Goal: Information Seeking & Learning: Learn about a topic

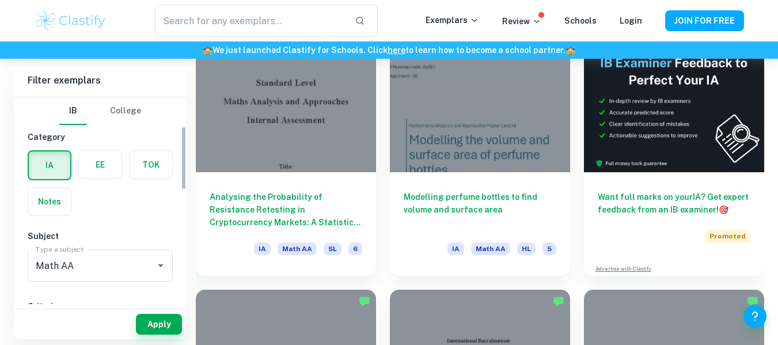
scroll to position [94, 0]
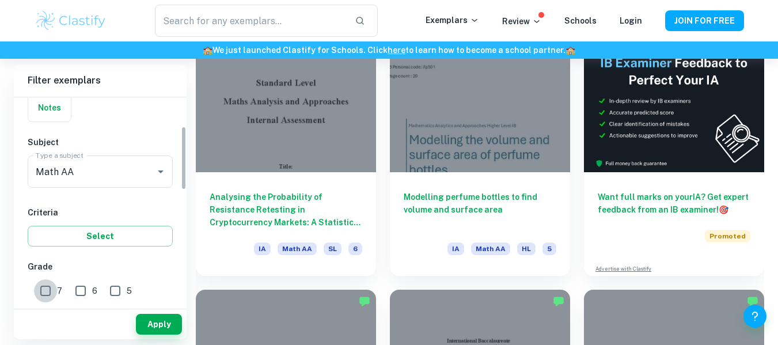
click at [46, 291] on input "7" at bounding box center [45, 290] width 23 height 23
checkbox input "true"
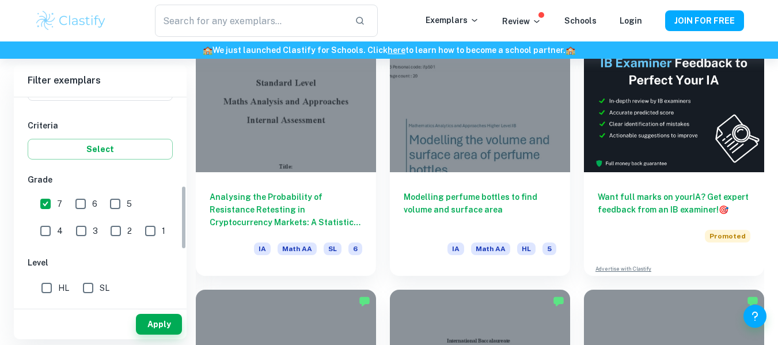
scroll to position [284, 0]
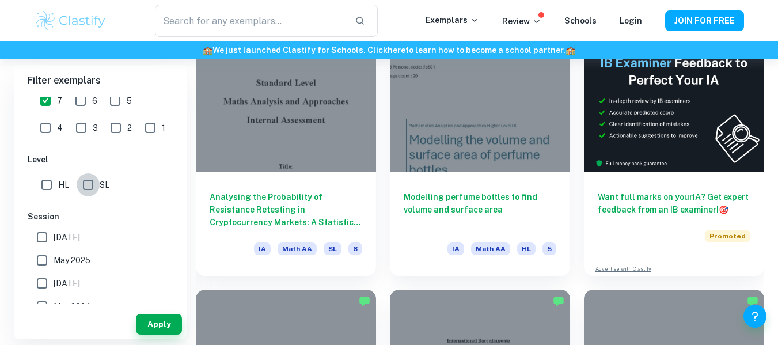
click at [94, 183] on input "SL" at bounding box center [88, 184] width 23 height 23
checkbox input "true"
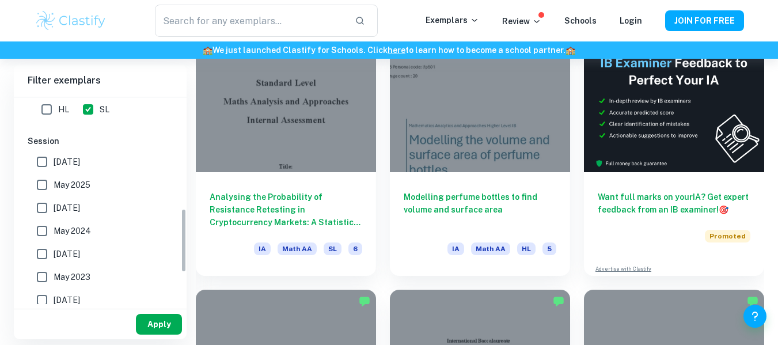
scroll to position [360, 0]
click at [149, 328] on button "Apply" at bounding box center [159, 324] width 46 height 21
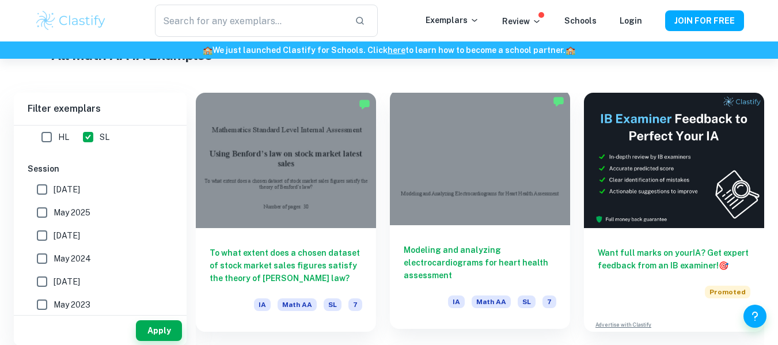
scroll to position [294, 0]
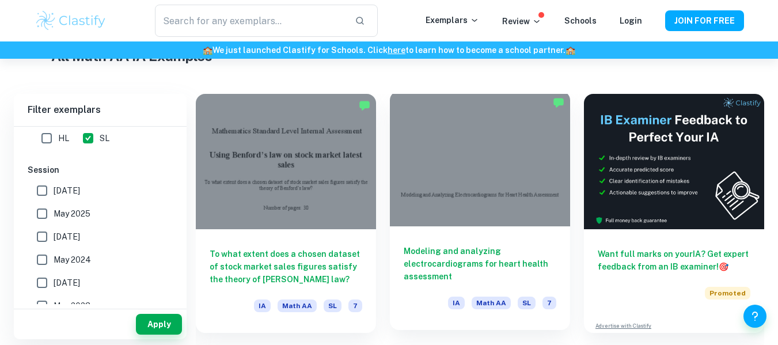
click at [429, 259] on h6 "Modeling and analyzing electrocardiograms for heart health assessment" at bounding box center [480, 264] width 153 height 38
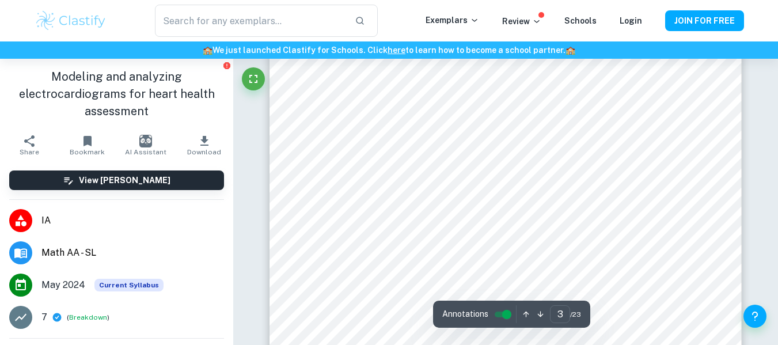
scroll to position [1721, 0]
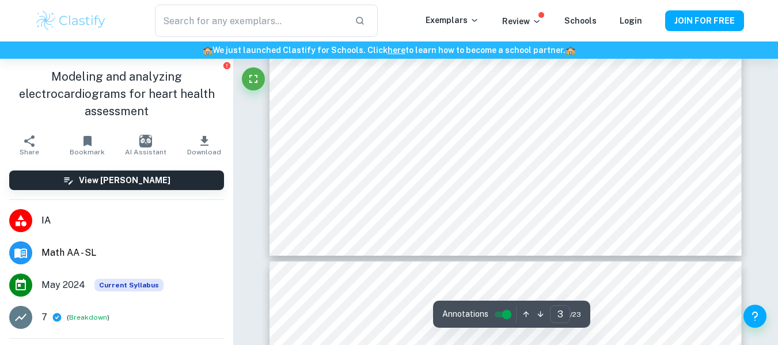
type input "4"
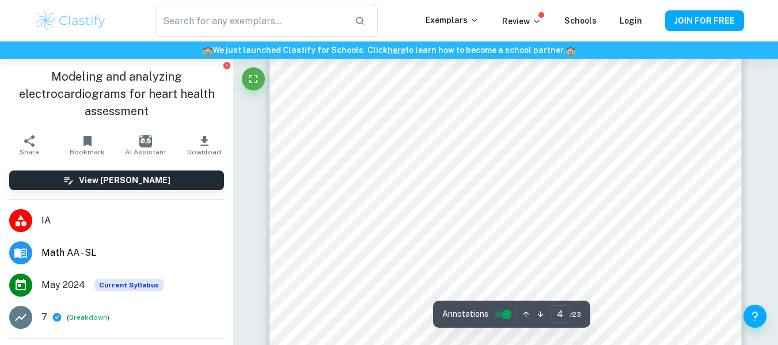
scroll to position [2427, 0]
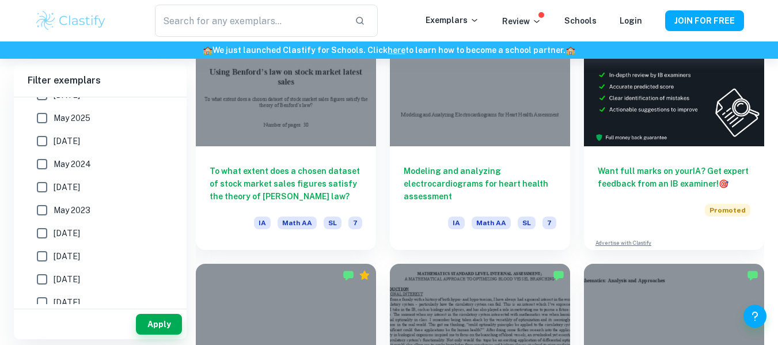
scroll to position [378, 0]
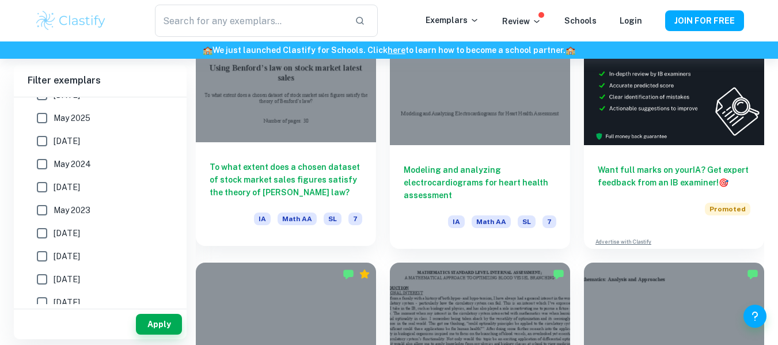
click at [289, 168] on h6 "To what extent does a chosen dataset of stock market sales figures satisfy the …" at bounding box center [286, 180] width 153 height 38
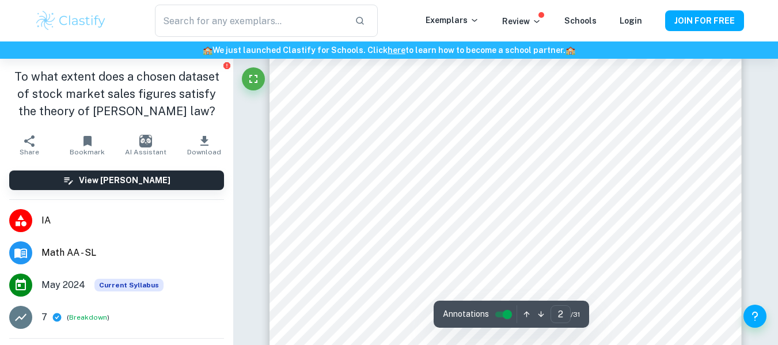
scroll to position [870, 0]
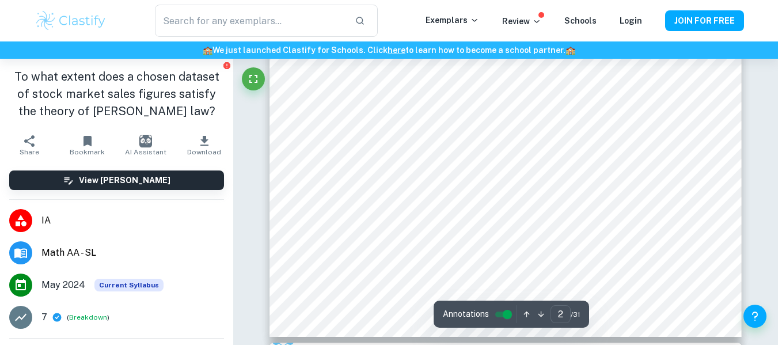
type input "3"
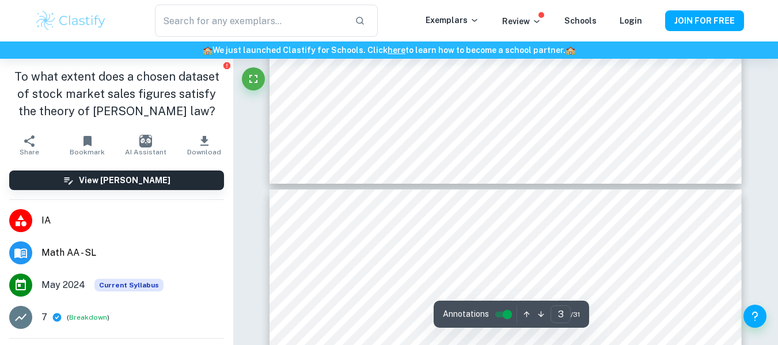
scroll to position [2055, 0]
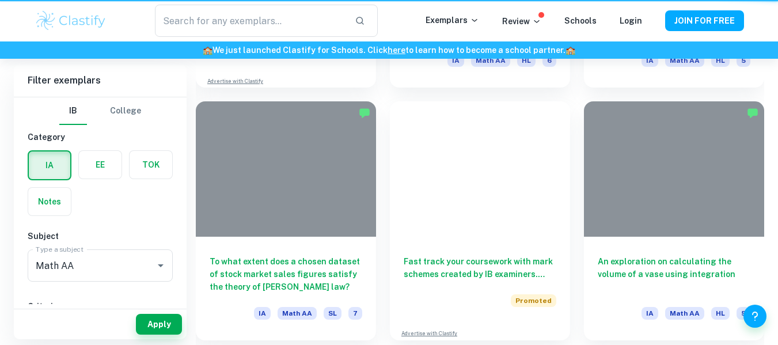
scroll to position [378, 0]
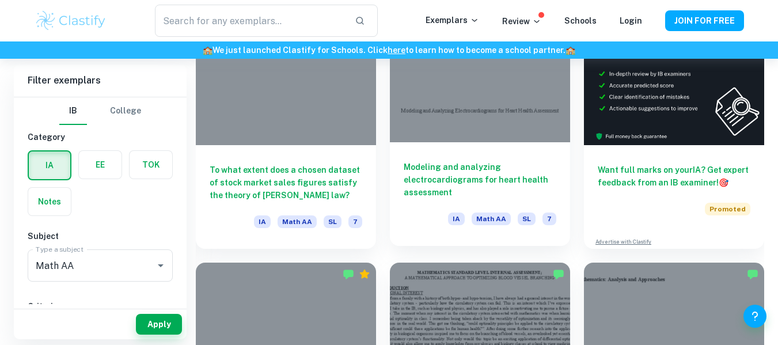
click at [446, 175] on h6 "Modeling and analyzing electrocardiograms for heart health assessment" at bounding box center [480, 180] width 153 height 38
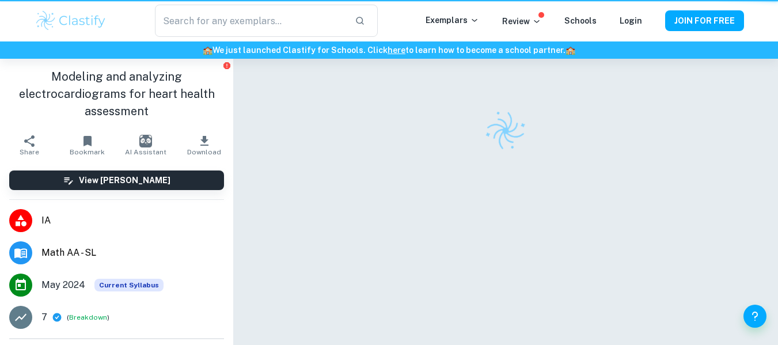
click at [446, 175] on div at bounding box center [505, 221] width 472 height 324
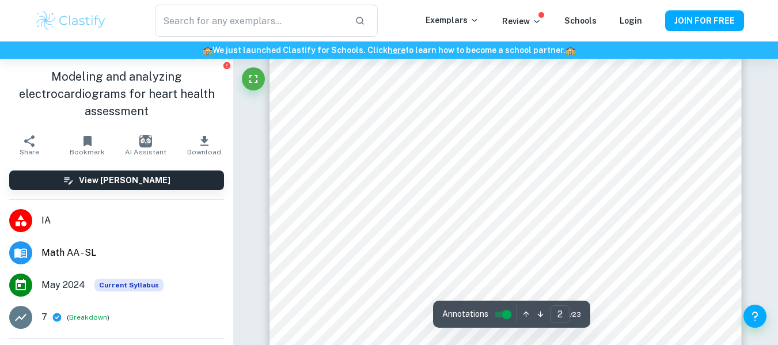
scroll to position [941, 0]
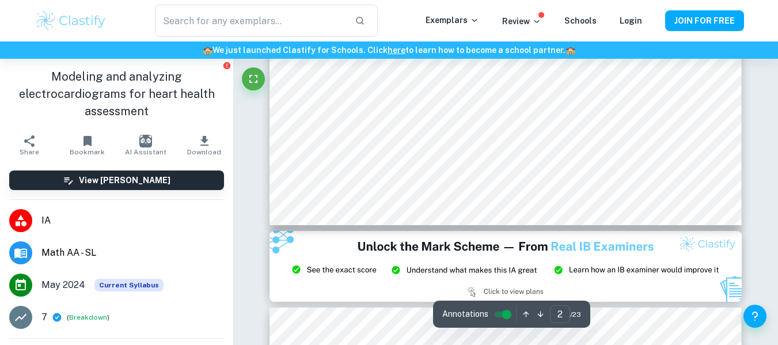
type input "3"
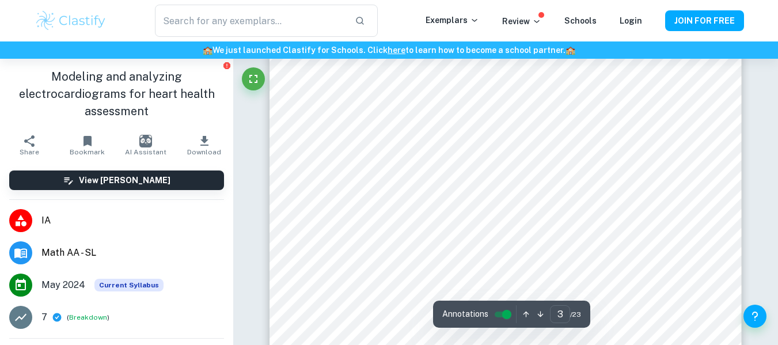
scroll to position [1566, 0]
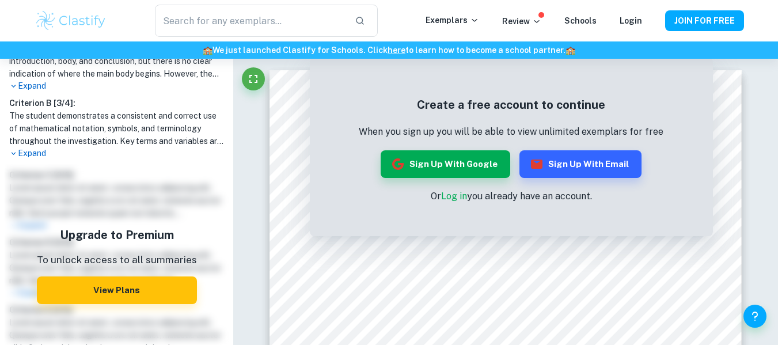
scroll to position [427, 0]
